Goal: Task Accomplishment & Management: Complete application form

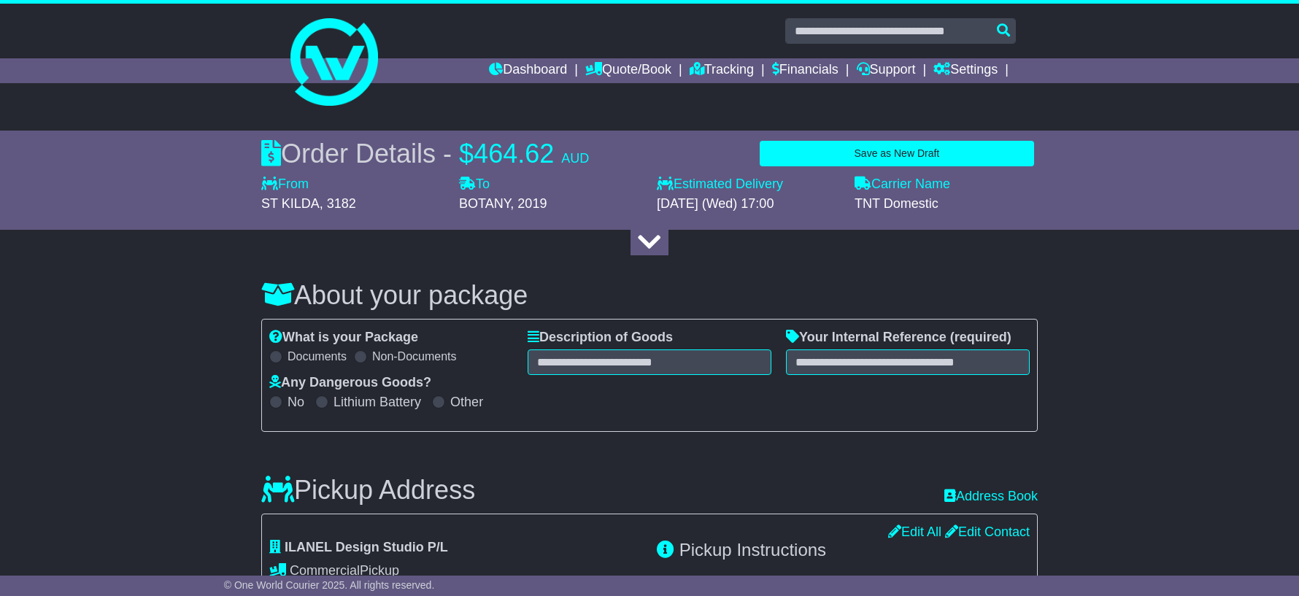
select select "*****"
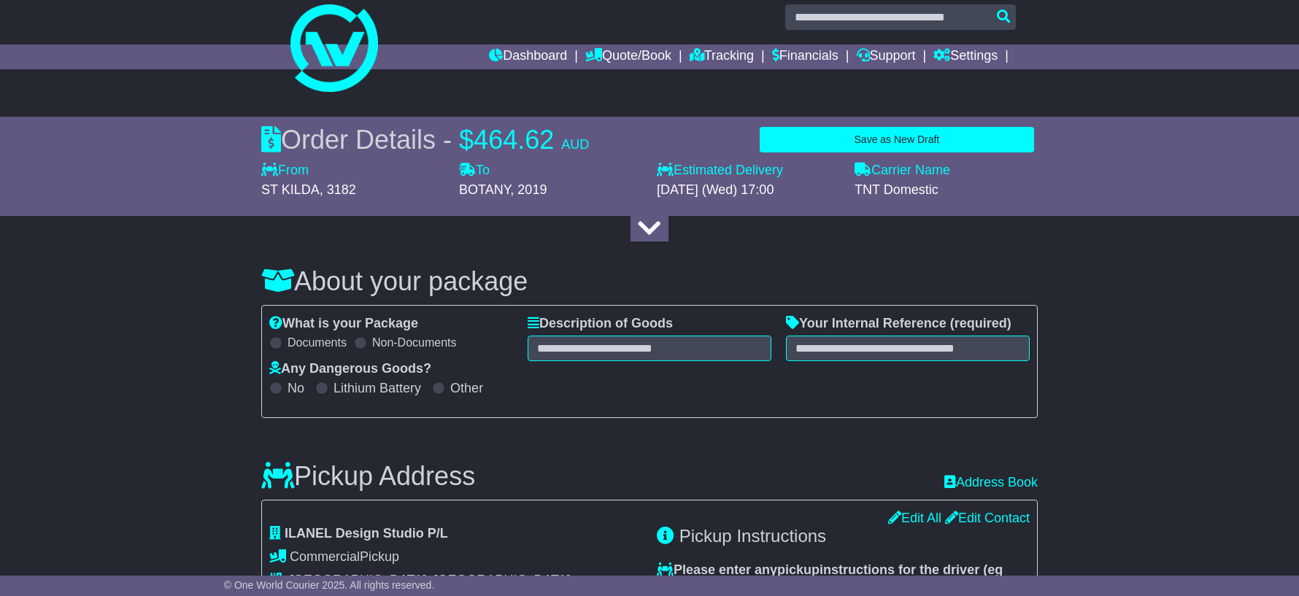
scroll to position [15, 0]
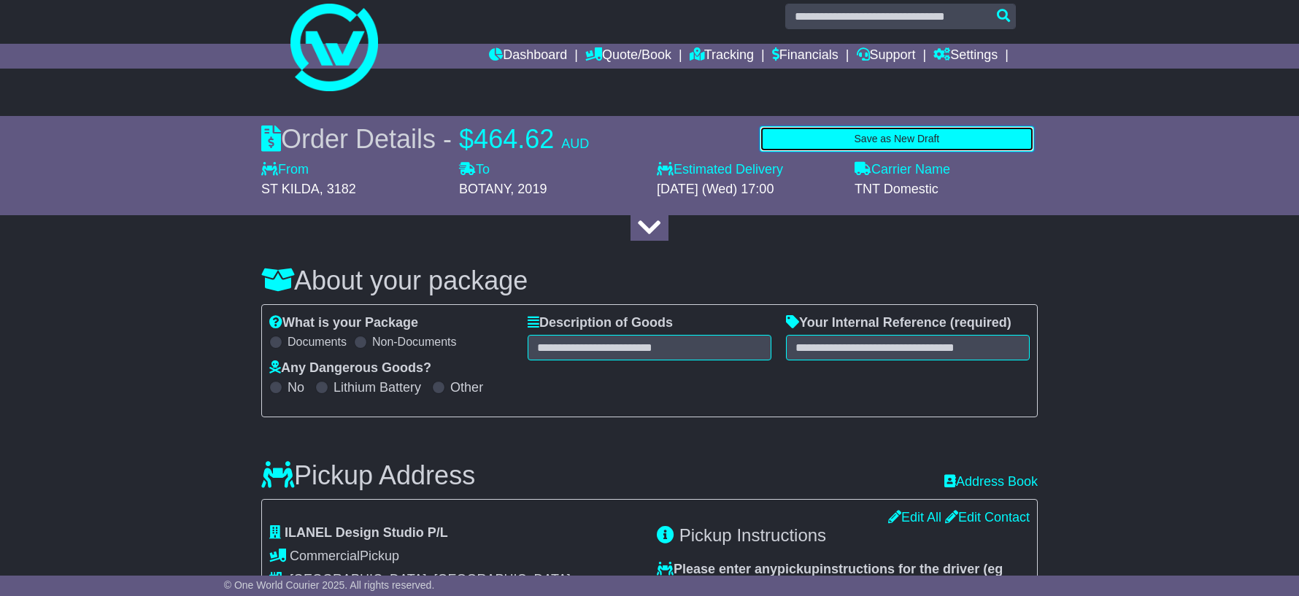
click at [986, 131] on button "Save as New Draft" at bounding box center [897, 139] width 274 height 26
click at [766, 137] on button "Save as New Draft" at bounding box center [795, 139] width 166 height 26
click at [770, 136] on button "Save as New Draft" at bounding box center [795, 139] width 166 height 26
click at [842, 142] on button "Save as New Draft" at bounding box center [795, 139] width 166 height 26
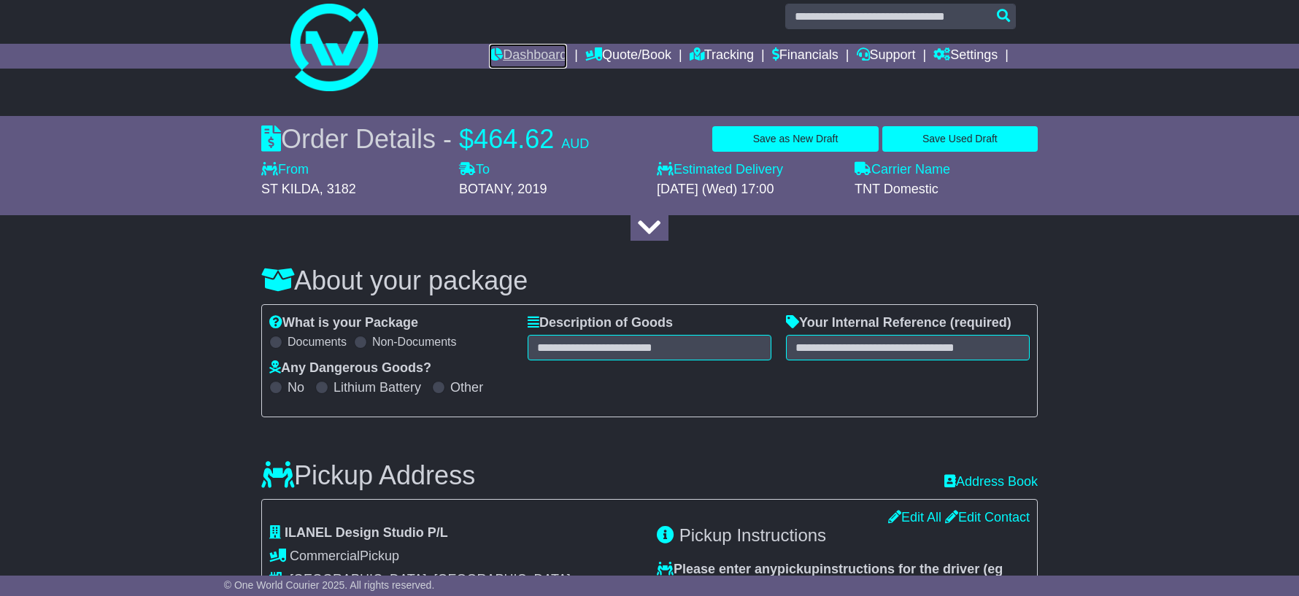
click at [495, 53] on link "Dashboard" at bounding box center [528, 56] width 78 height 25
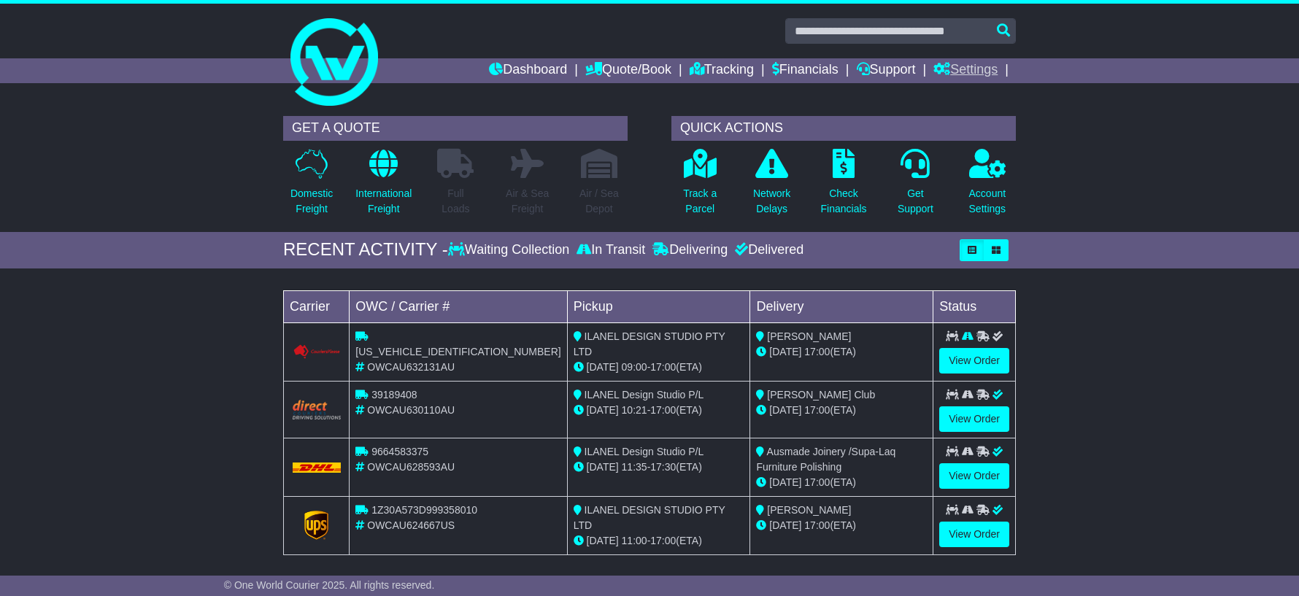
click at [965, 72] on link "Settings" at bounding box center [965, 70] width 64 height 25
click at [611, 61] on link "Quote/Book" at bounding box center [628, 70] width 86 height 25
click at [613, 93] on link "Domestic" at bounding box center [643, 96] width 115 height 16
click at [339, 67] on div "Dashboard Quote/Book Domestic International Saved Quotes Drafts Domestic Quote …" at bounding box center [649, 70] width 747 height 25
